Goal: Transaction & Acquisition: Purchase product/service

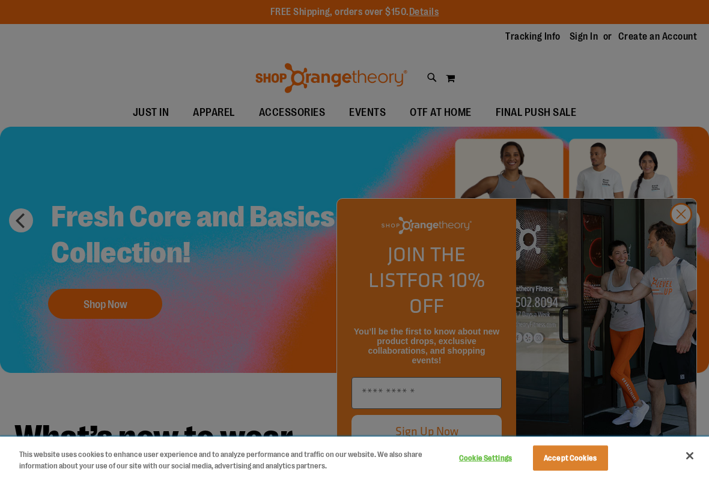
click at [569, 455] on button "Accept Cookies" at bounding box center [570, 458] width 75 height 25
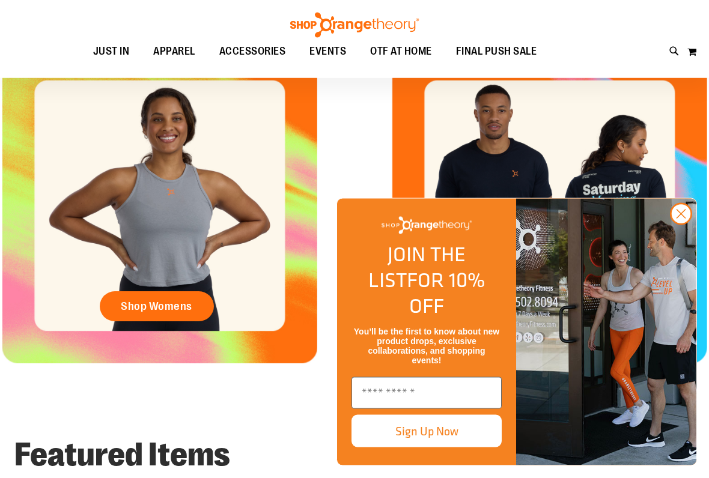
scroll to position [327, 0]
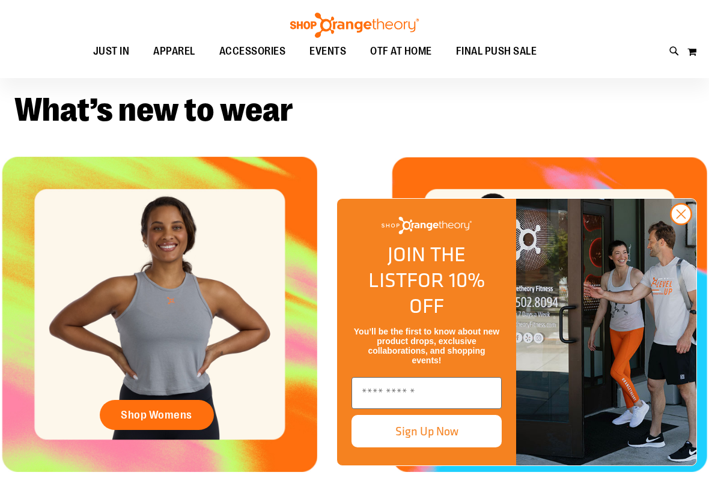
click at [687, 224] on circle "Close dialog" at bounding box center [681, 214] width 20 height 20
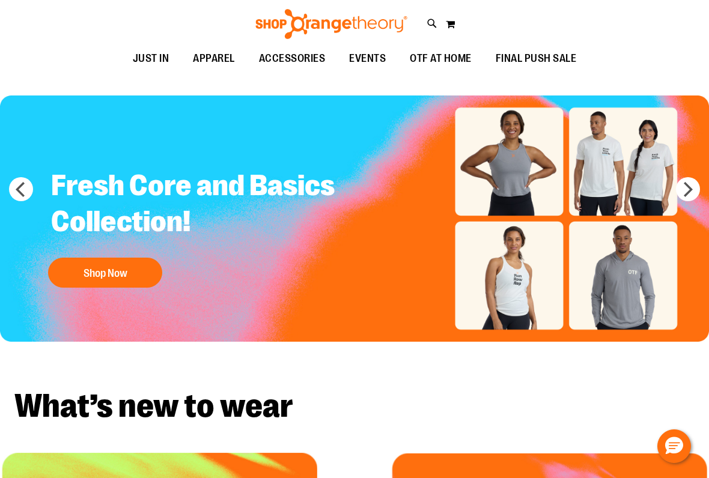
scroll to position [0, 0]
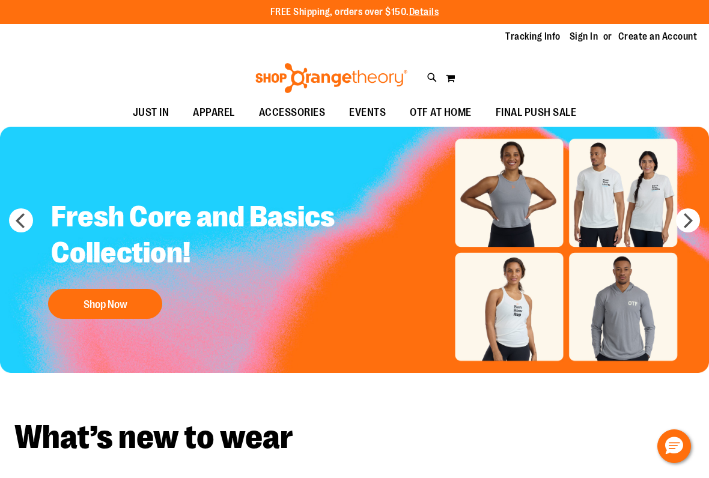
click at [689, 214] on button "next" at bounding box center [688, 220] width 24 height 24
click at [451, 108] on span "OTF AT HOME" at bounding box center [441, 112] width 62 height 27
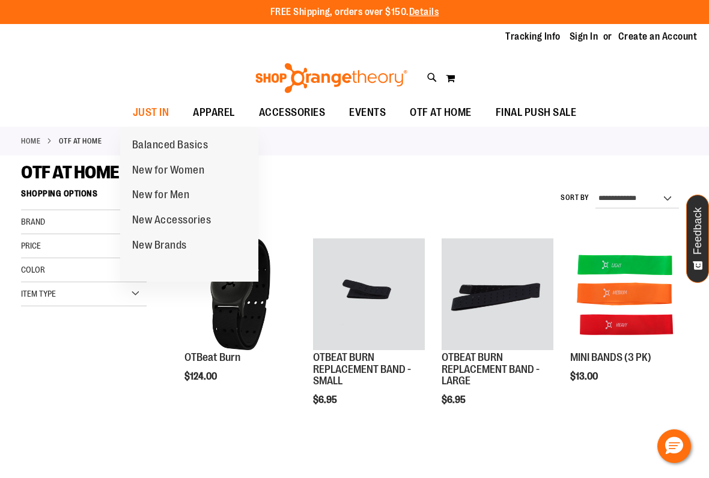
click at [155, 146] on span "Balanced Basics" at bounding box center [170, 146] width 76 height 15
